Goal: Check status: Check status

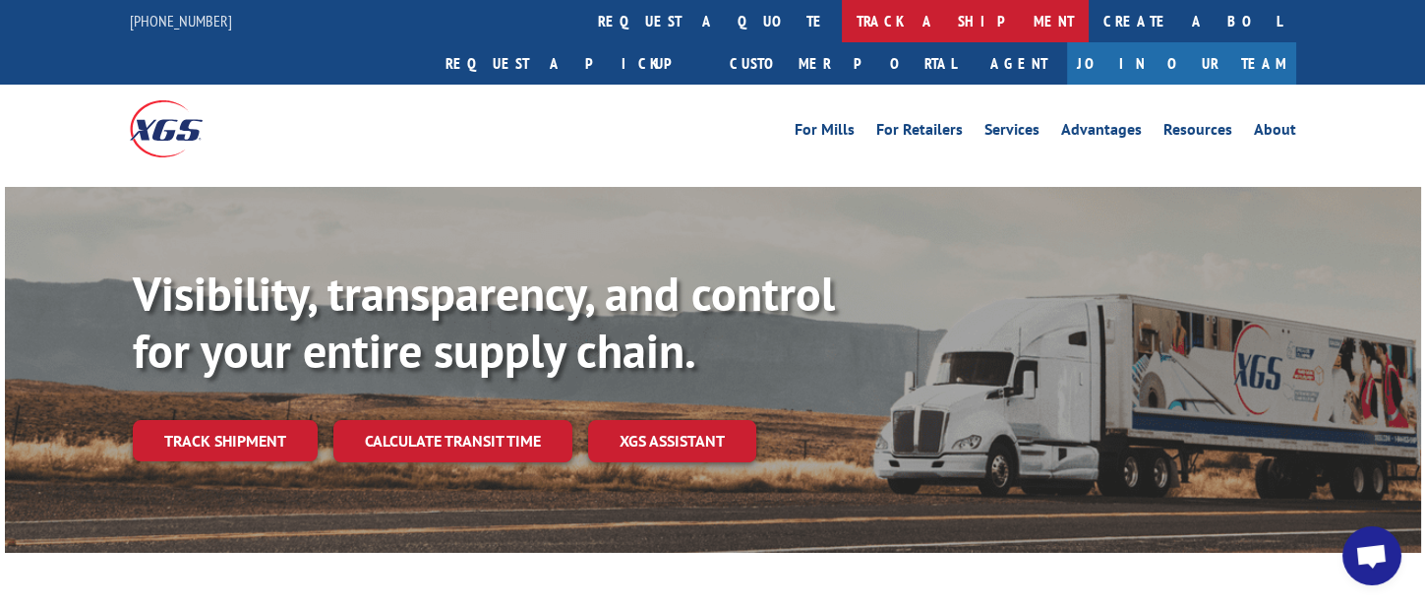
click at [842, 38] on link "track a shipment" at bounding box center [965, 21] width 247 height 42
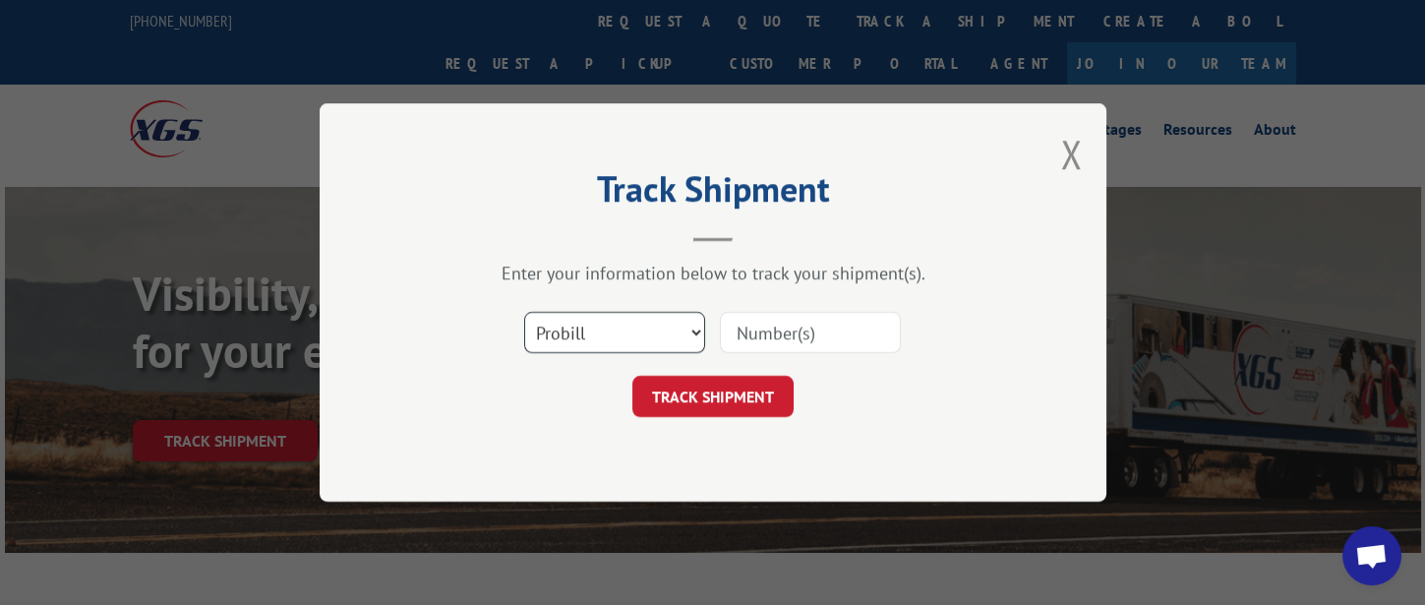
click at [605, 340] on select "Select category... Probill BOL PO" at bounding box center [614, 332] width 181 height 41
select select "bol"
click at [524, 312] on select "Select category... Probill BOL PO" at bounding box center [614, 332] width 181 height 41
click at [787, 328] on input at bounding box center [810, 332] width 181 height 41
type input "326894"
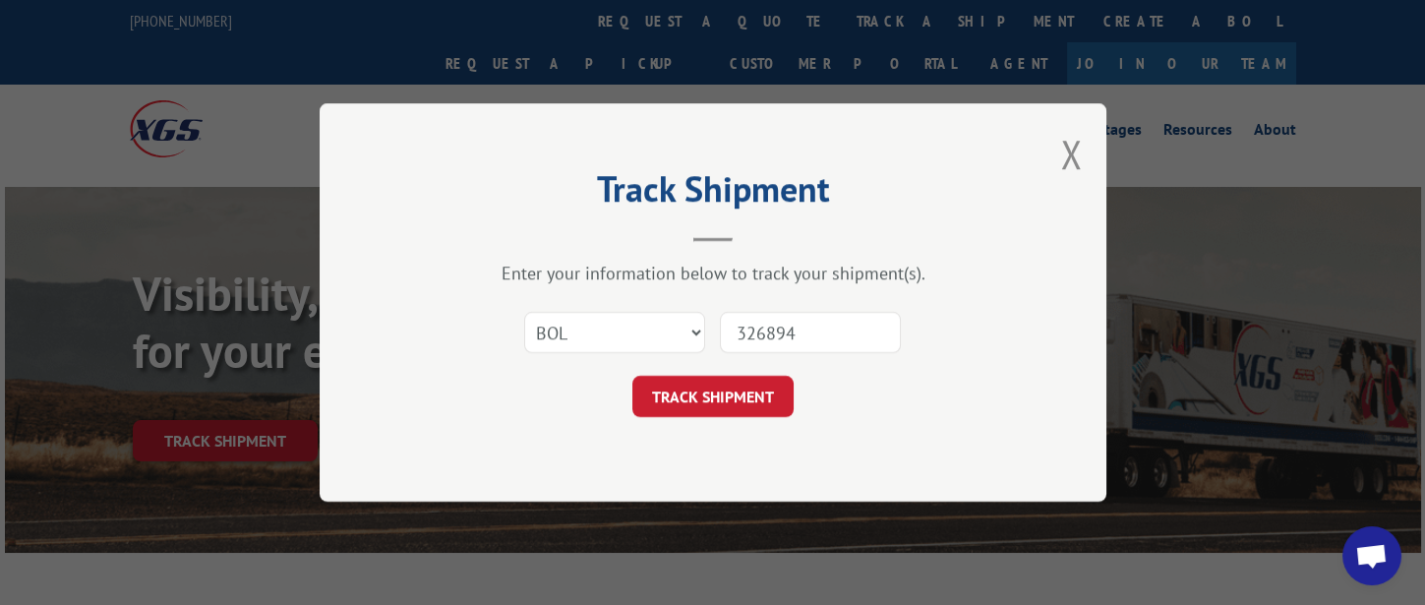
click button "TRACK SHIPMENT" at bounding box center [713, 396] width 161 height 41
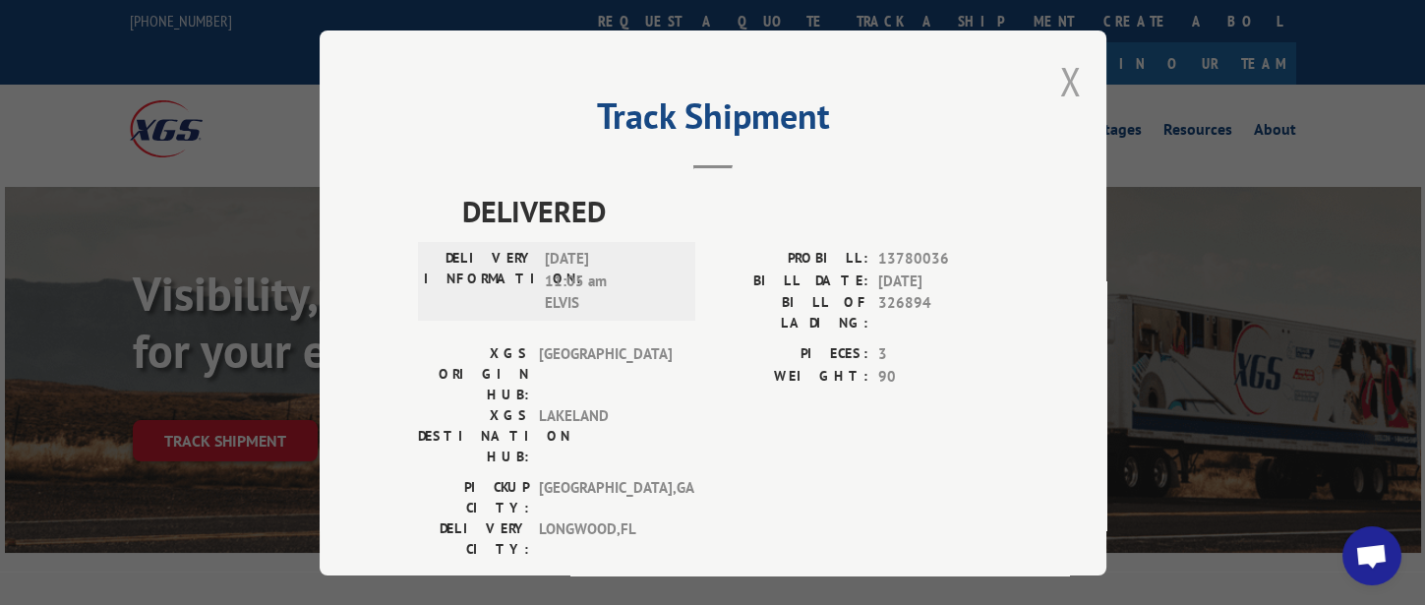
click at [1061, 73] on button "Close modal" at bounding box center [1072, 81] width 22 height 52
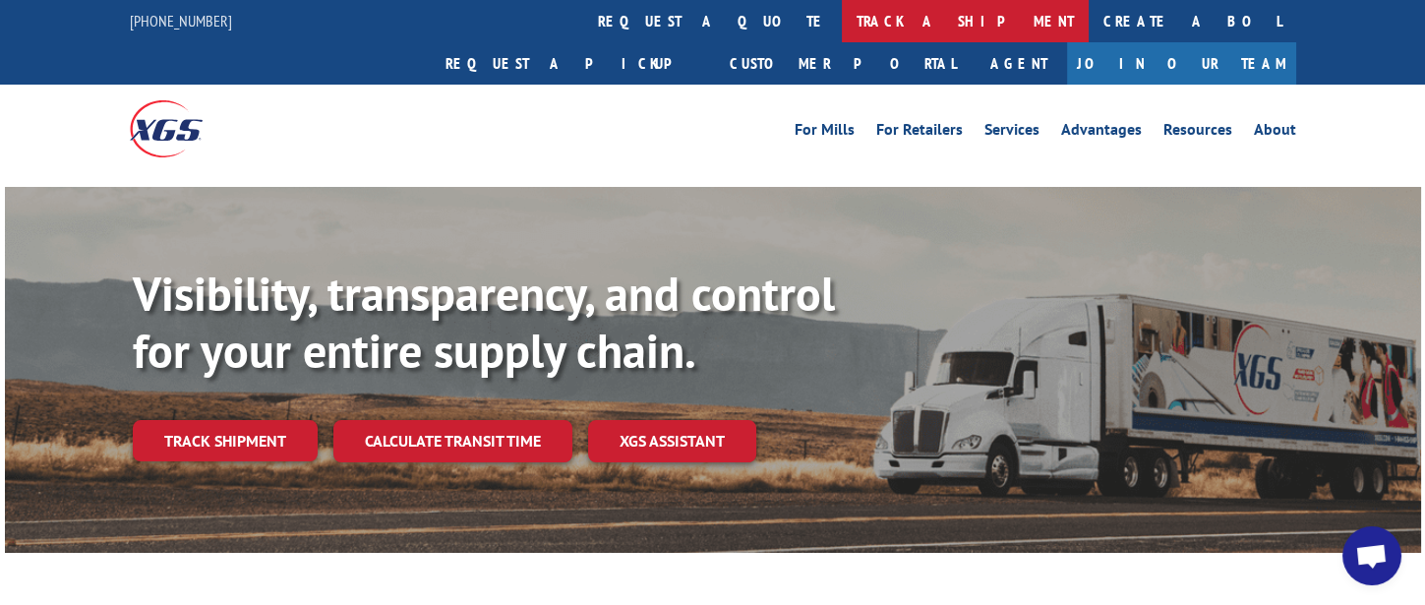
click at [842, 24] on link "track a shipment" at bounding box center [965, 21] width 247 height 42
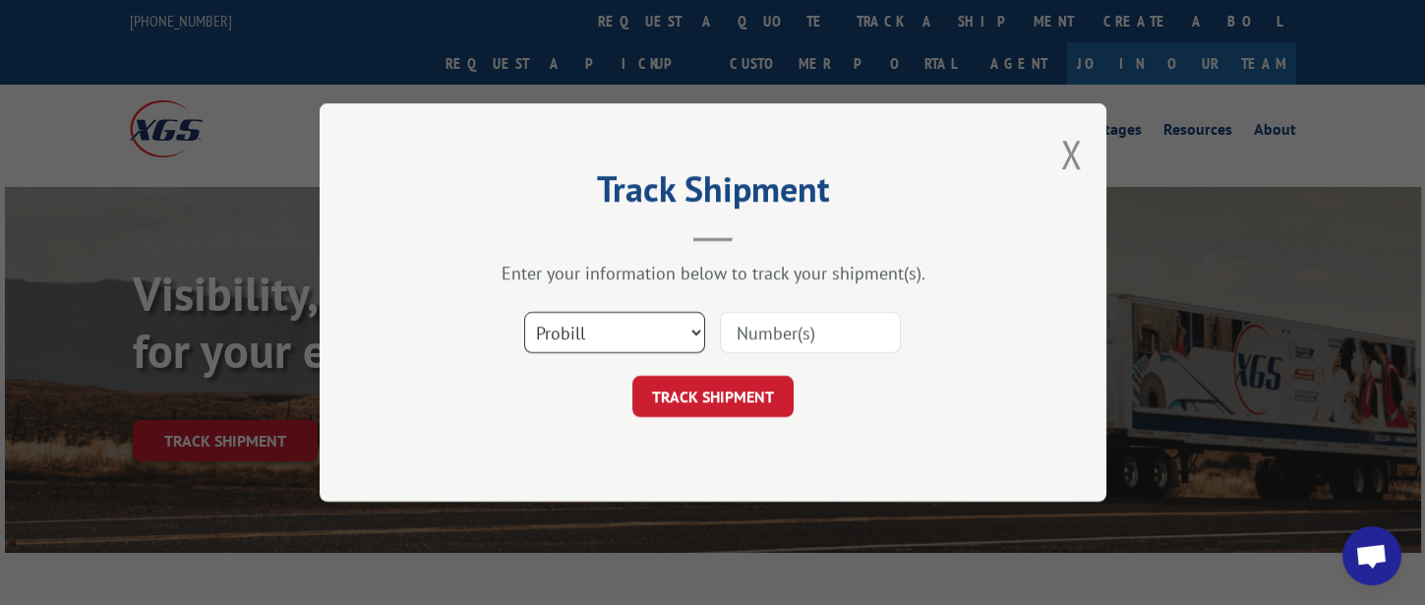
click at [612, 349] on select "Select category... Probill BOL PO" at bounding box center [614, 332] width 181 height 41
select select "bol"
click at [524, 312] on select "Select category... Probill BOL PO" at bounding box center [614, 332] width 181 height 41
click at [821, 334] on input at bounding box center [810, 332] width 181 height 41
type input "317053"
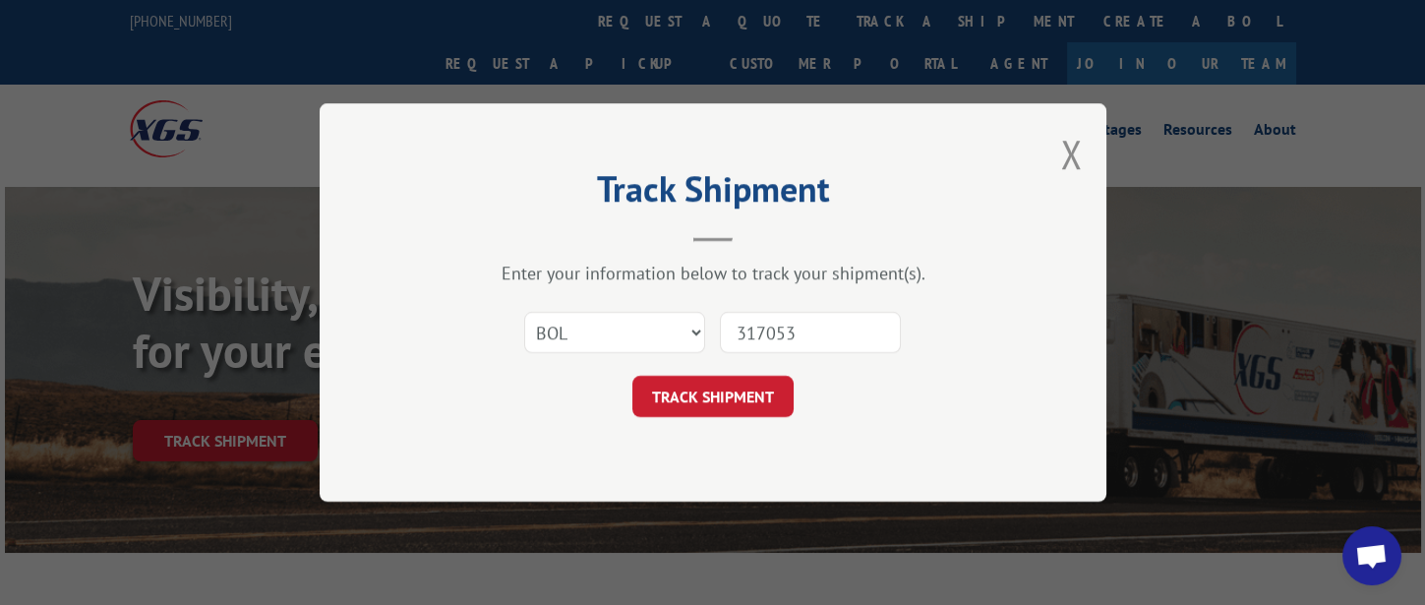
click button "TRACK SHIPMENT" at bounding box center [713, 396] width 161 height 41
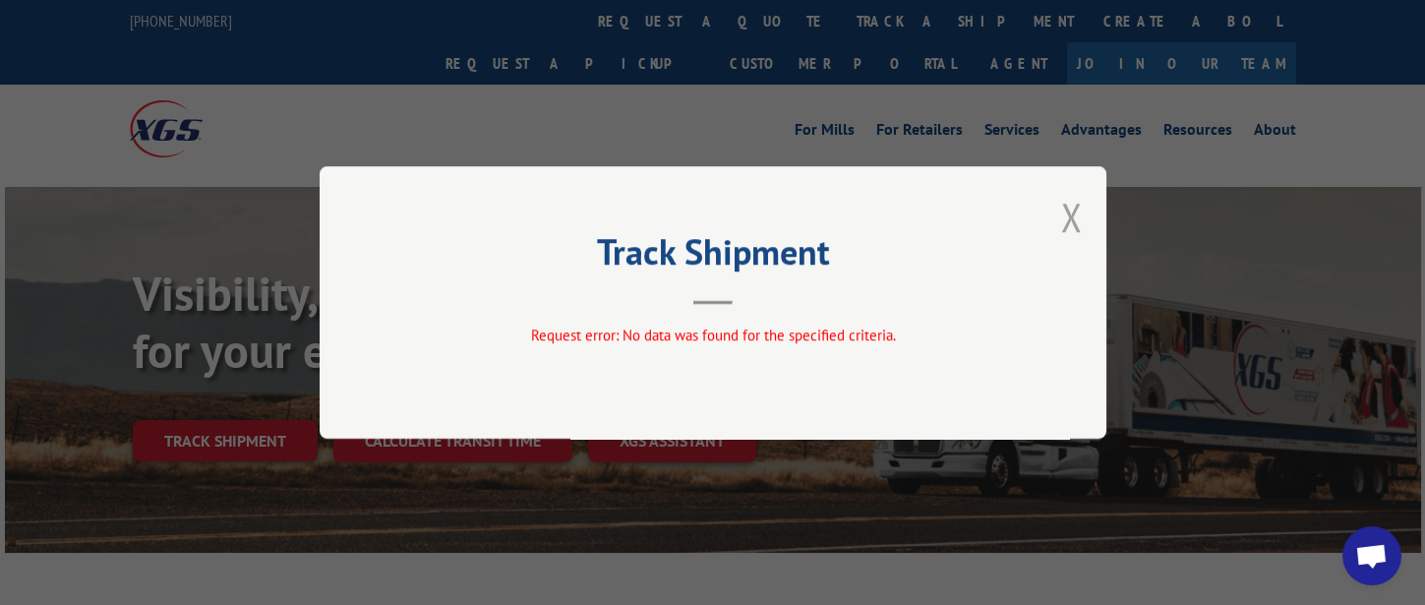
click at [1077, 219] on button "Close modal" at bounding box center [1072, 217] width 22 height 52
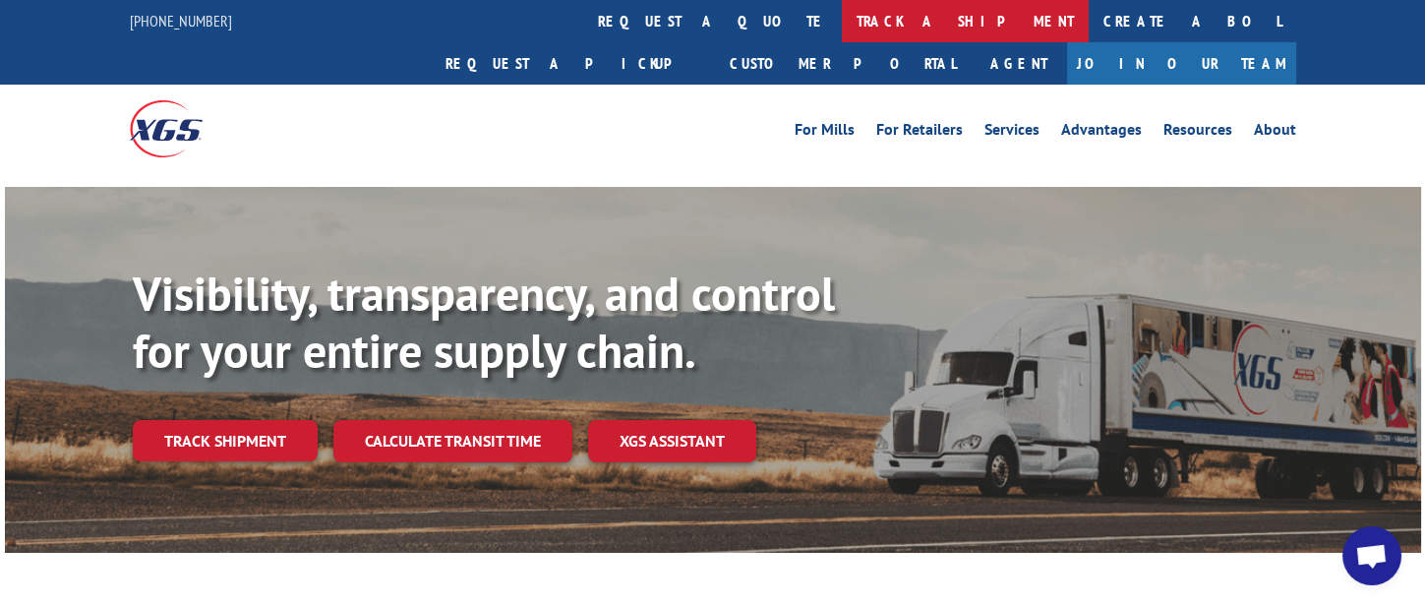
click at [842, 15] on link "track a shipment" at bounding box center [965, 21] width 247 height 42
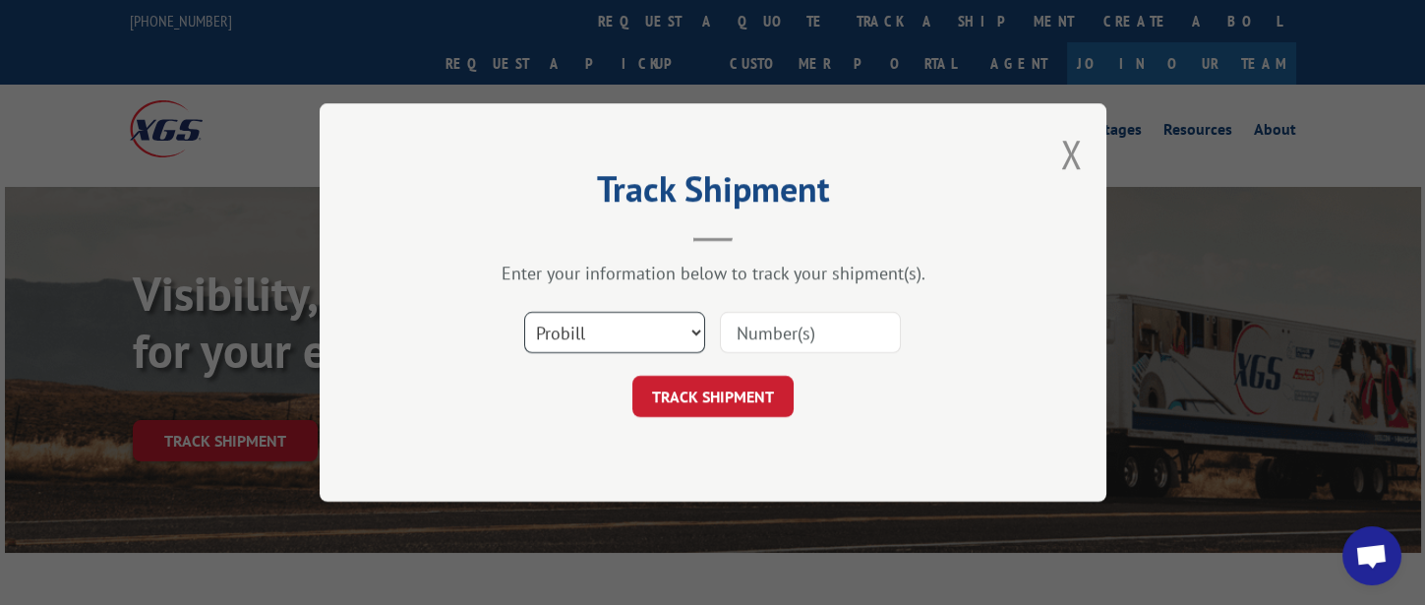
click at [642, 324] on select "Select category... Probill BOL PO" at bounding box center [614, 332] width 181 height 41
select select "bol"
click at [524, 312] on select "Select category... Probill BOL PO" at bounding box center [614, 332] width 181 height 41
click at [828, 321] on input at bounding box center [810, 332] width 181 height 41
type input "326833"
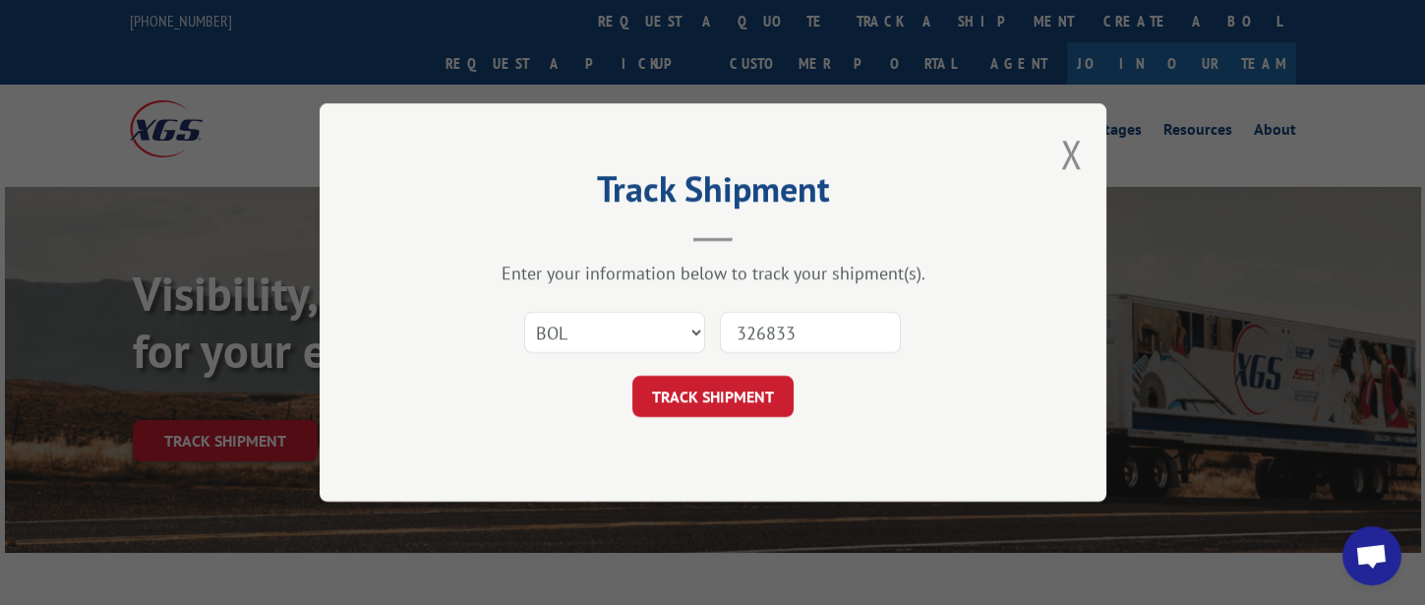
click button "TRACK SHIPMENT" at bounding box center [713, 396] width 161 height 41
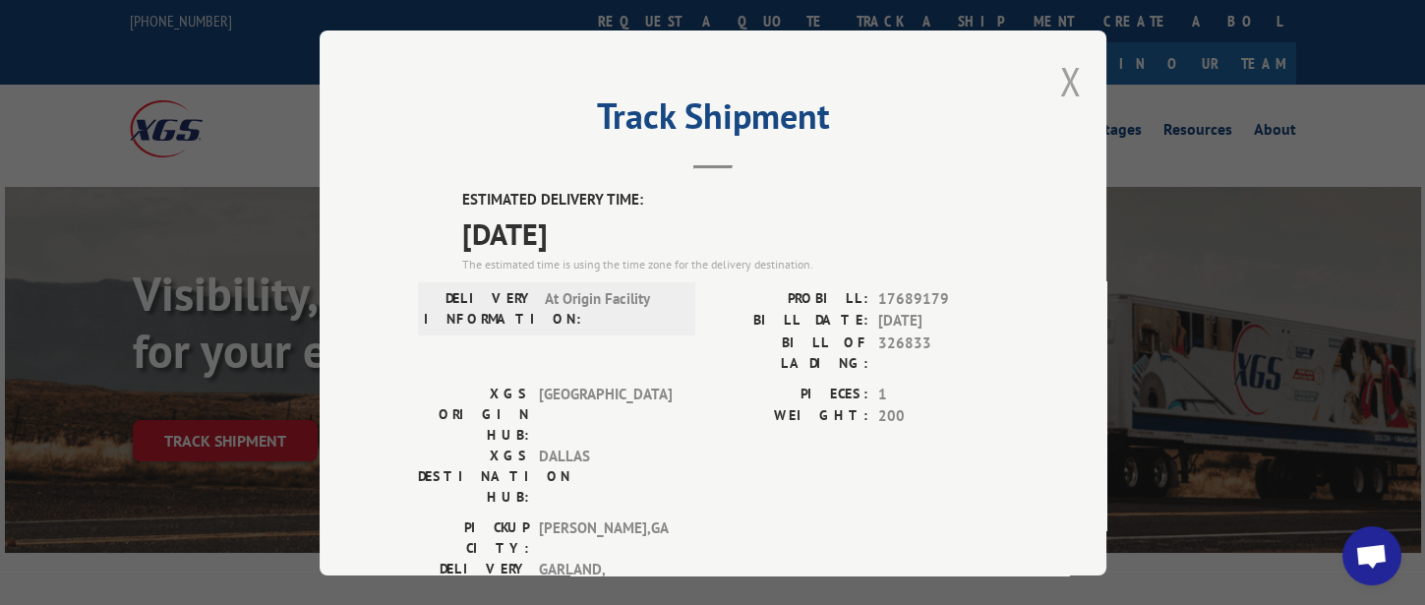
click at [1062, 90] on button "Close modal" at bounding box center [1072, 81] width 22 height 52
